Goal: Check status

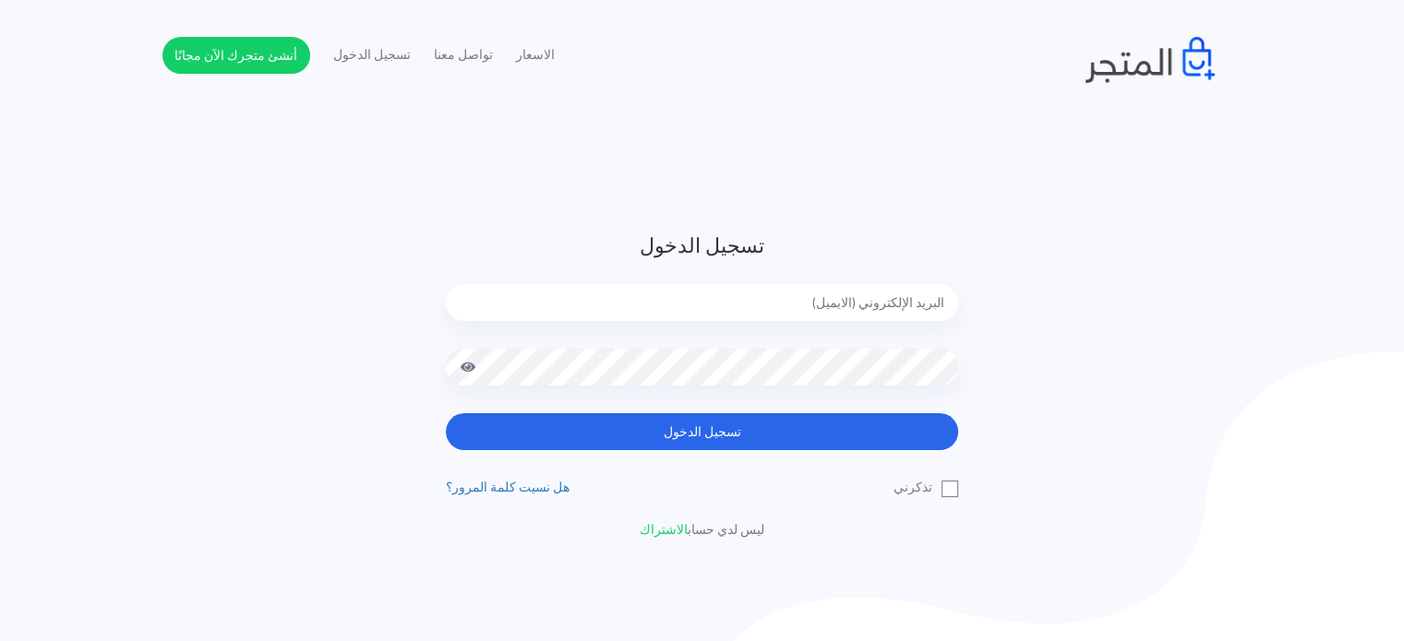
click at [834, 278] on form "تسجيل الدخول تسجيل الدخول" at bounding box center [702, 341] width 512 height 220
click at [849, 317] on input "email" at bounding box center [702, 302] width 512 height 37
type input "[EMAIL_ADDRESS][DOMAIN_NAME]"
click at [446, 413] on button "تسجيل الدخول" at bounding box center [702, 431] width 512 height 37
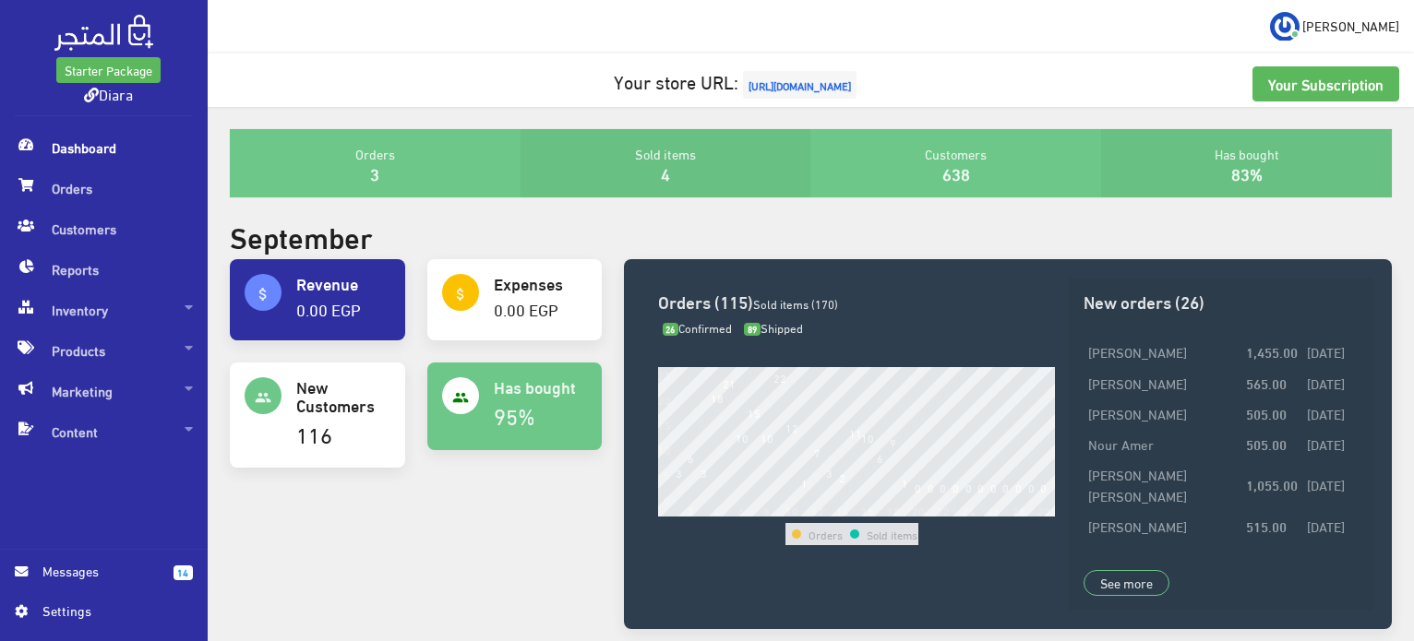
scroll to position [225, 0]
click at [81, 200] on span "Orders" at bounding box center [104, 188] width 178 height 41
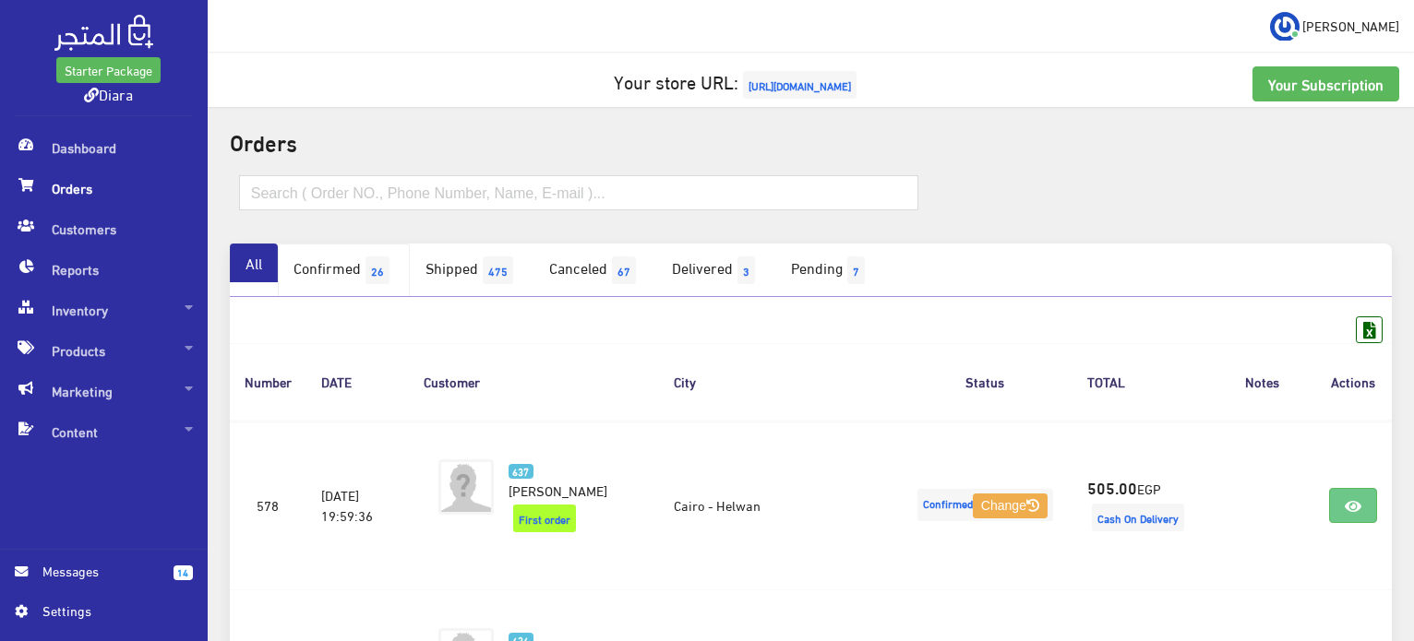
click at [363, 265] on link "Confirmed 26" at bounding box center [344, 271] width 132 height 54
